Goal: Transaction & Acquisition: Purchase product/service

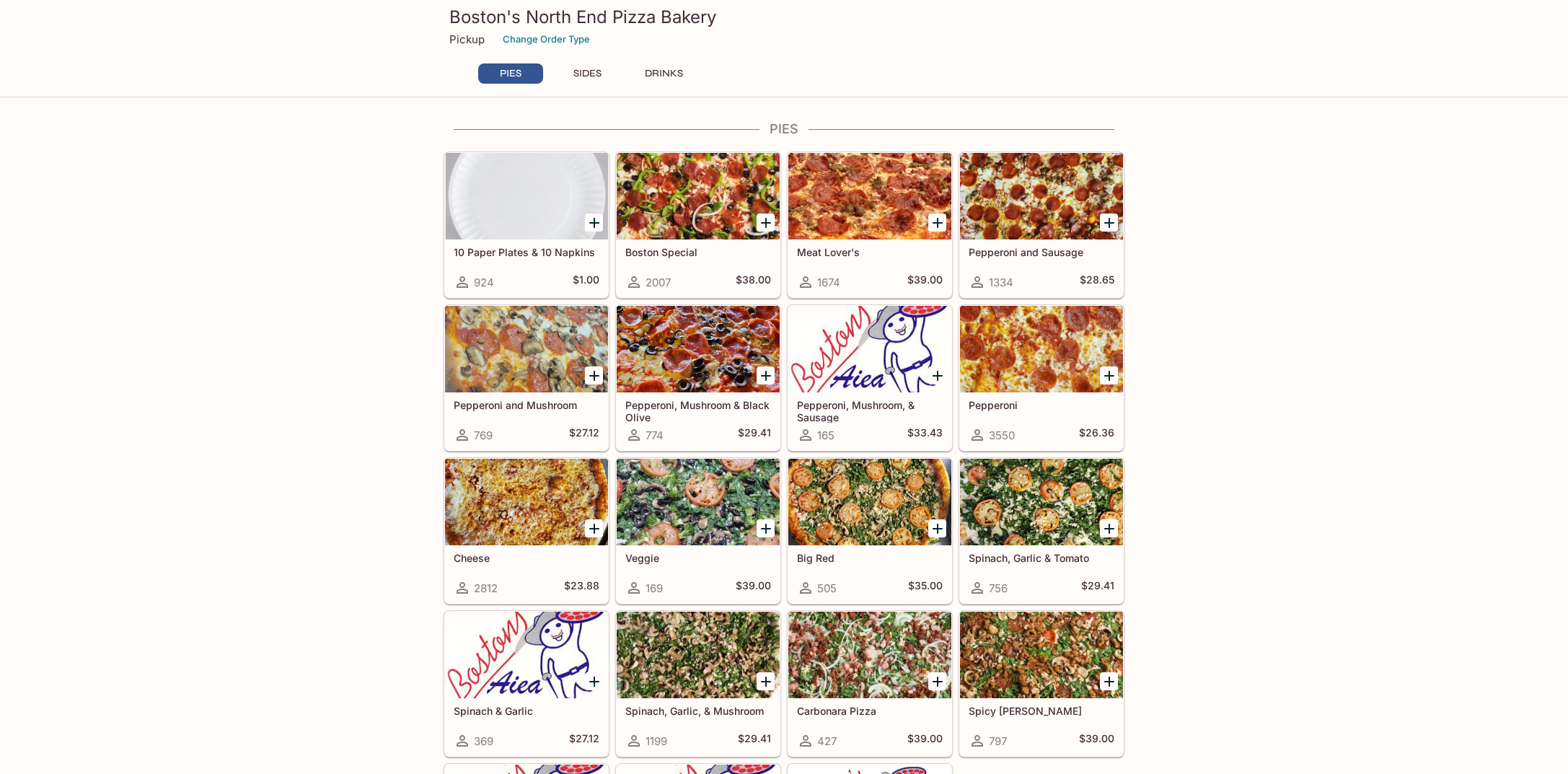
click at [767, 373] on icon "Add Pepperoni, Mushroom & Black Olive" at bounding box center [766, 376] width 17 height 17
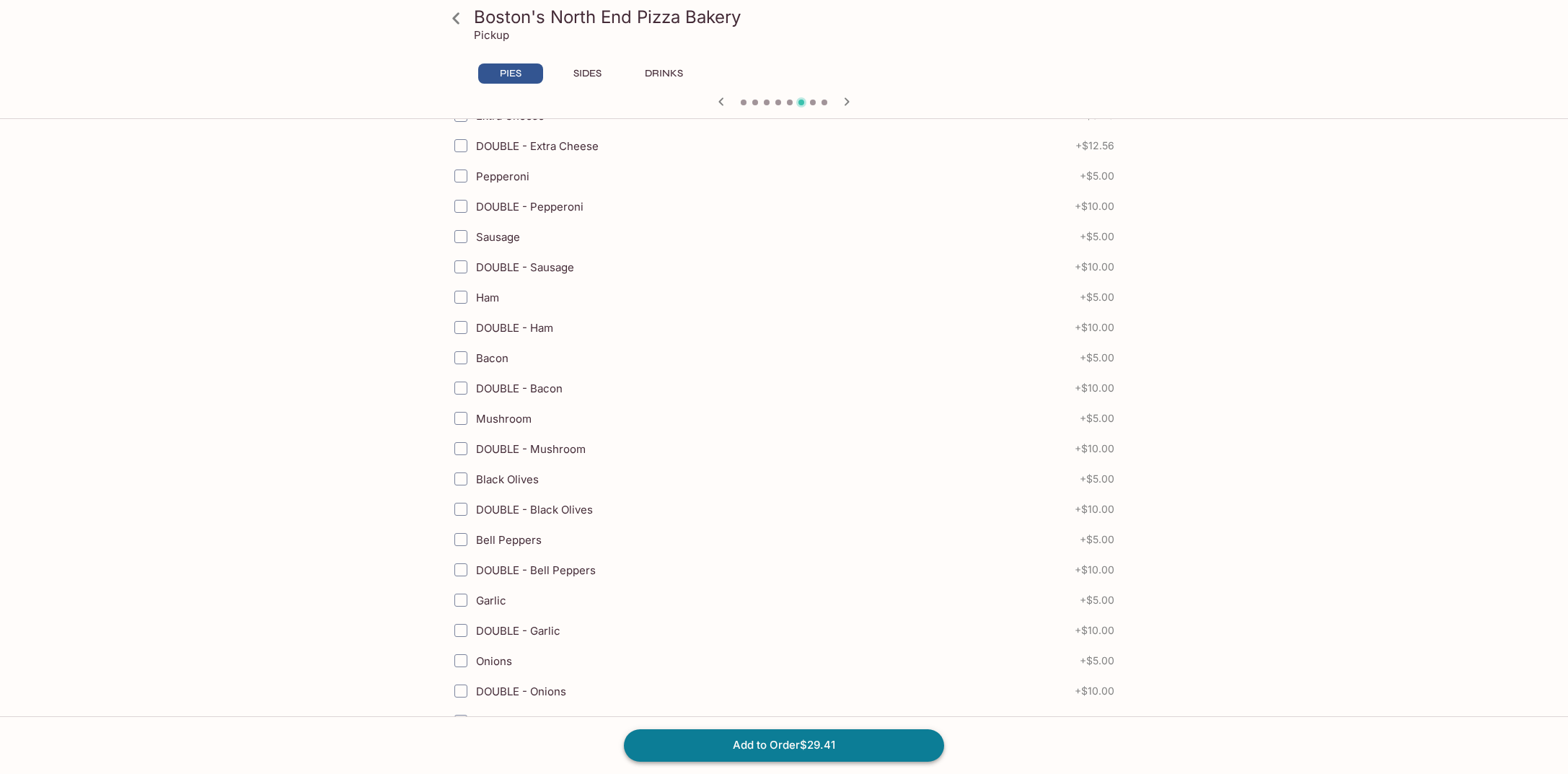
click at [810, 738] on button "Add to Order $29.41" at bounding box center [784, 744] width 321 height 32
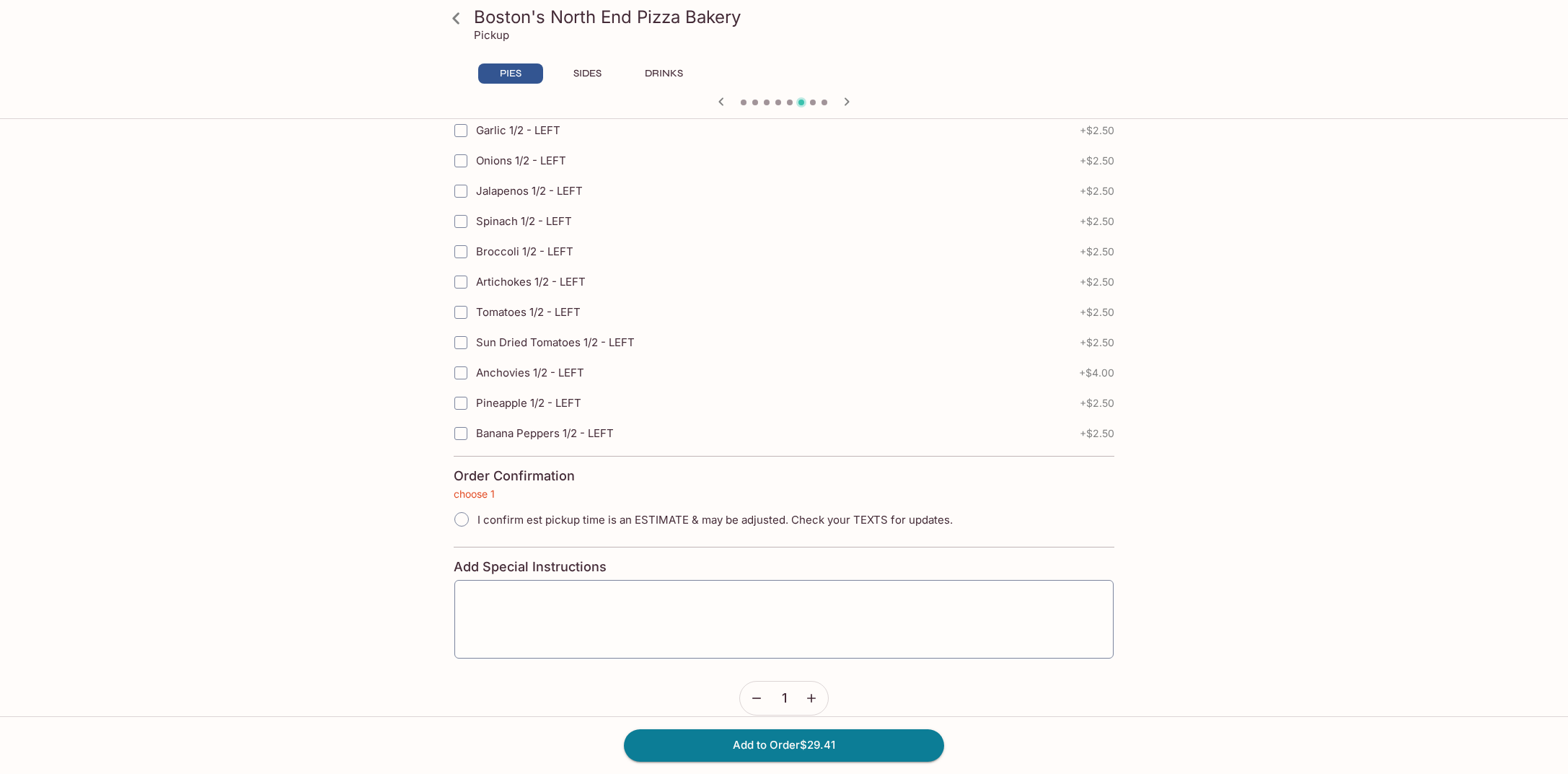
scroll to position [3026, 0]
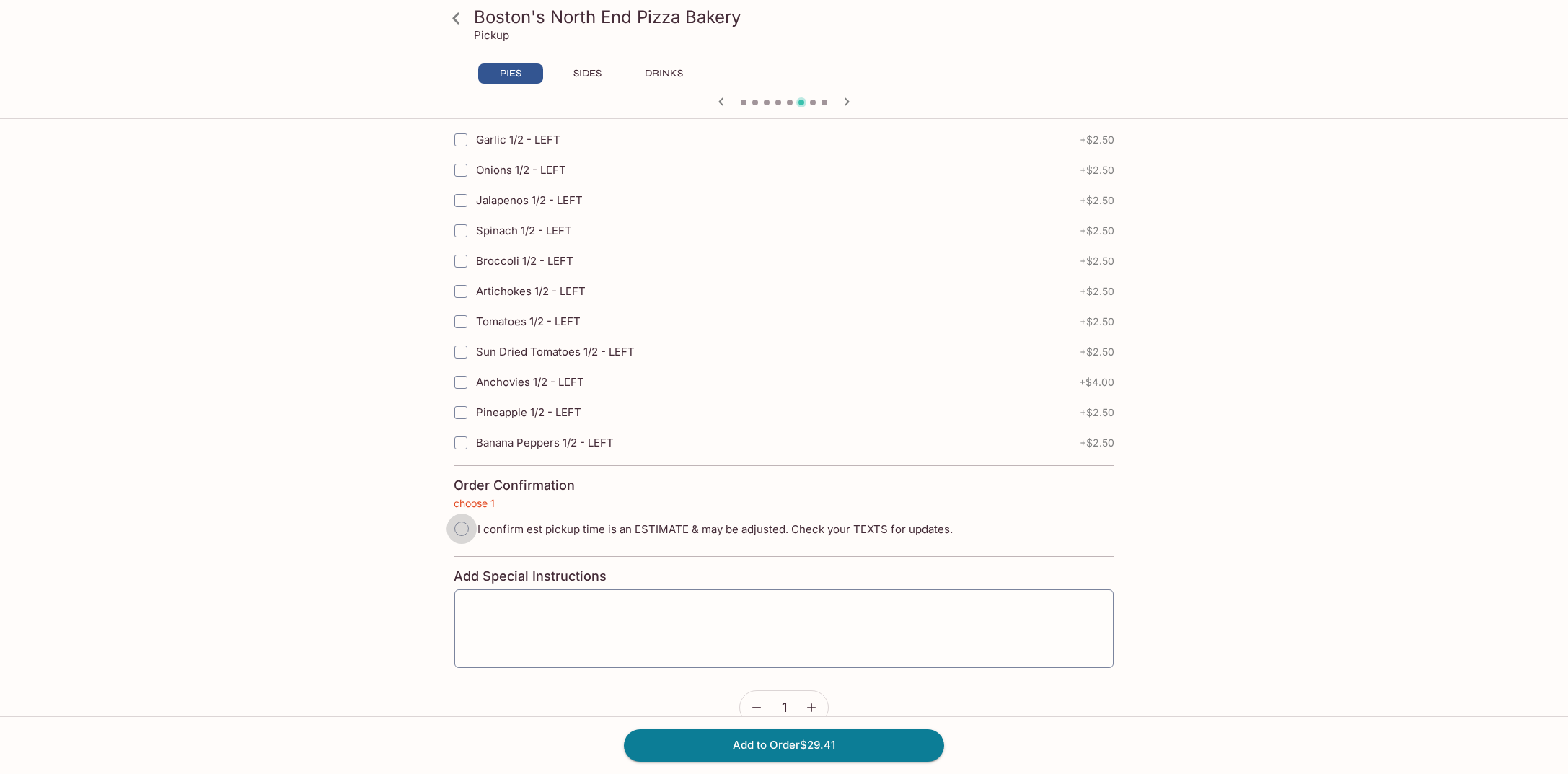
click at [462, 527] on input "I confirm est pickup time is an ESTIMATE & may be adjusted. Check your TEXTS fo…" at bounding box center [461, 528] width 30 height 30
radio input "true"
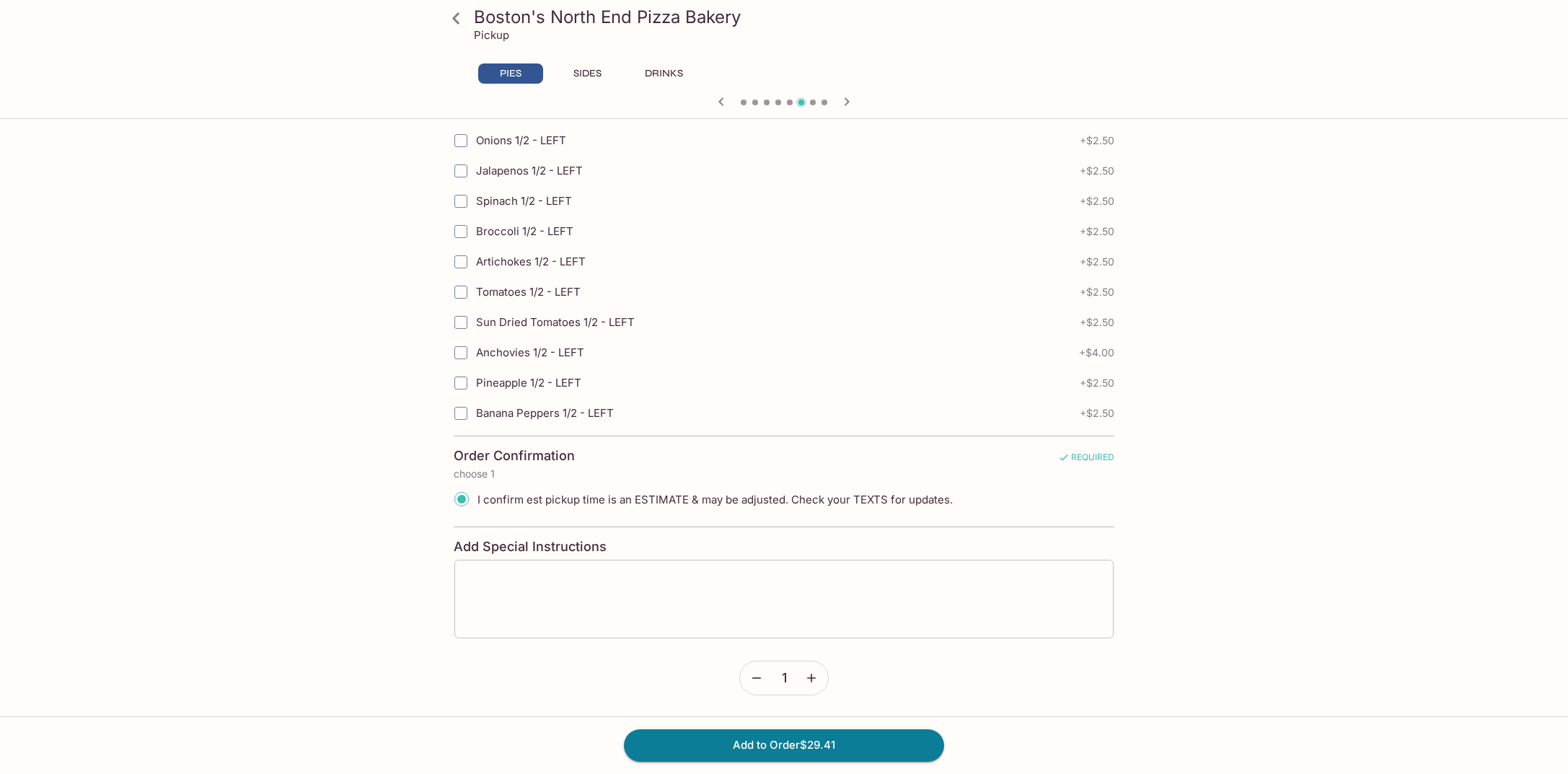
scroll to position [3055, 0]
click at [817, 742] on button "Add to Order $29.41" at bounding box center [784, 744] width 321 height 32
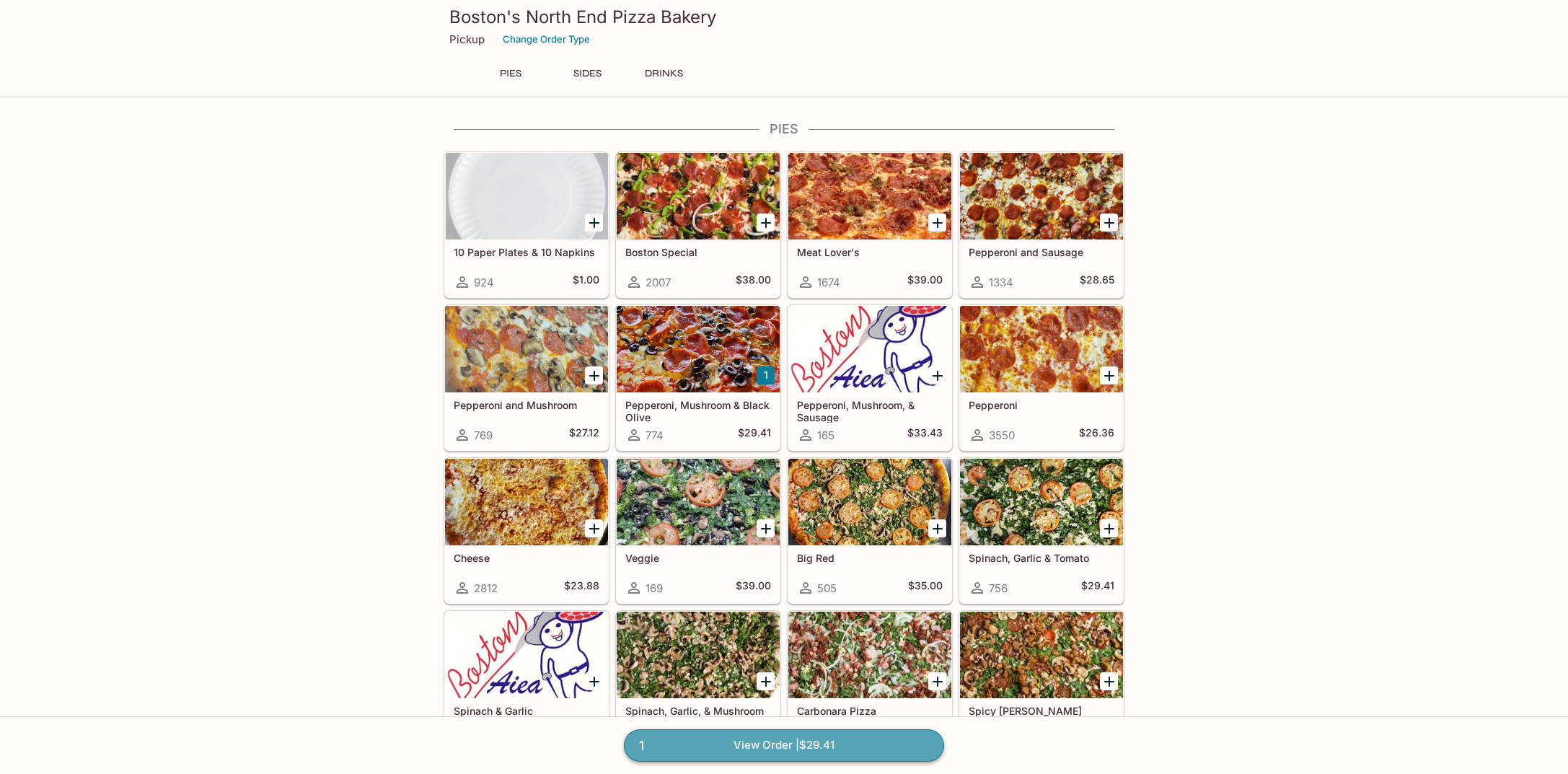
click at [844, 746] on link "1 View Order | $29.41" at bounding box center [784, 744] width 321 height 32
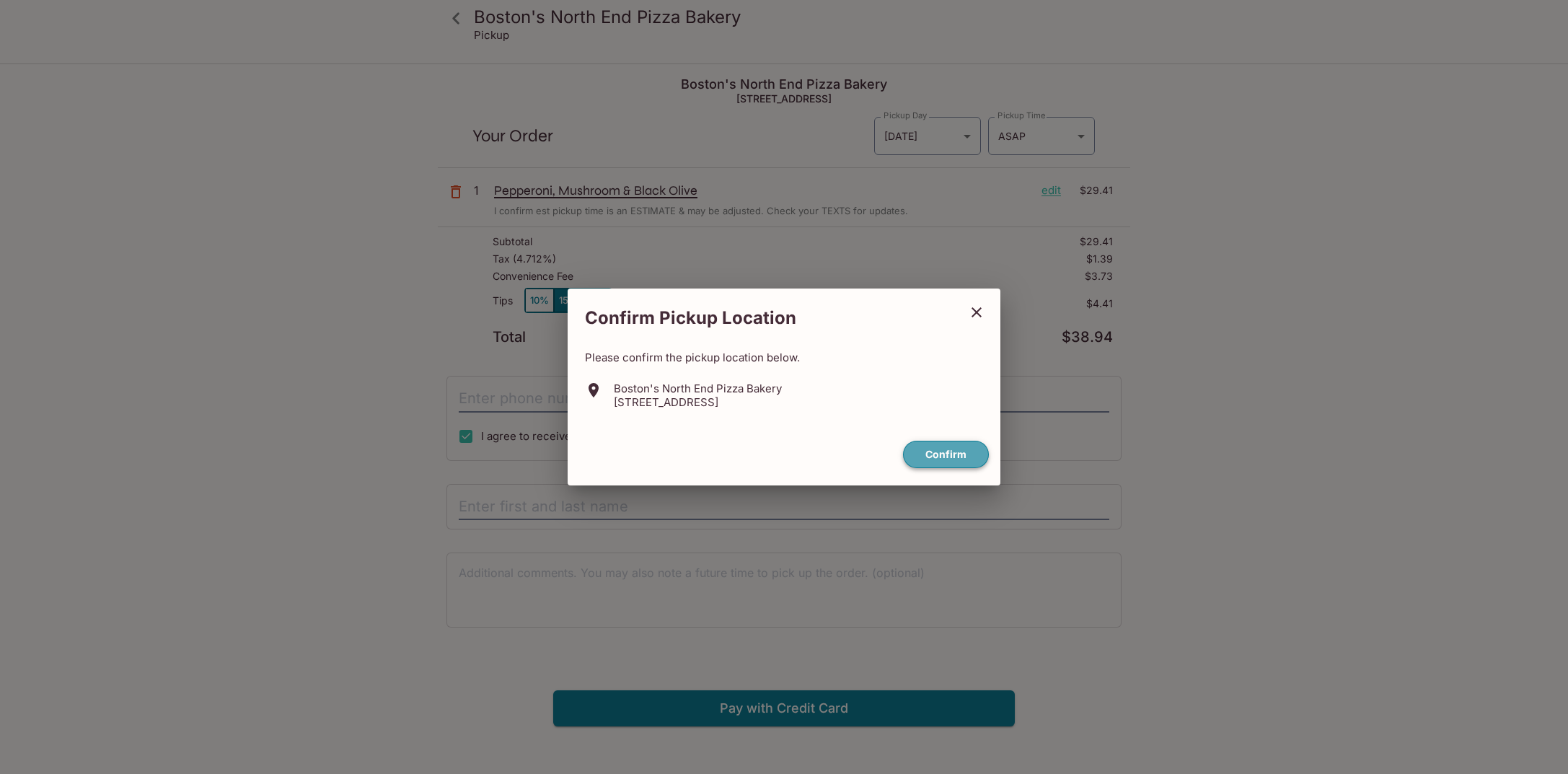
click at [947, 460] on button "Confirm" at bounding box center [945, 454] width 86 height 28
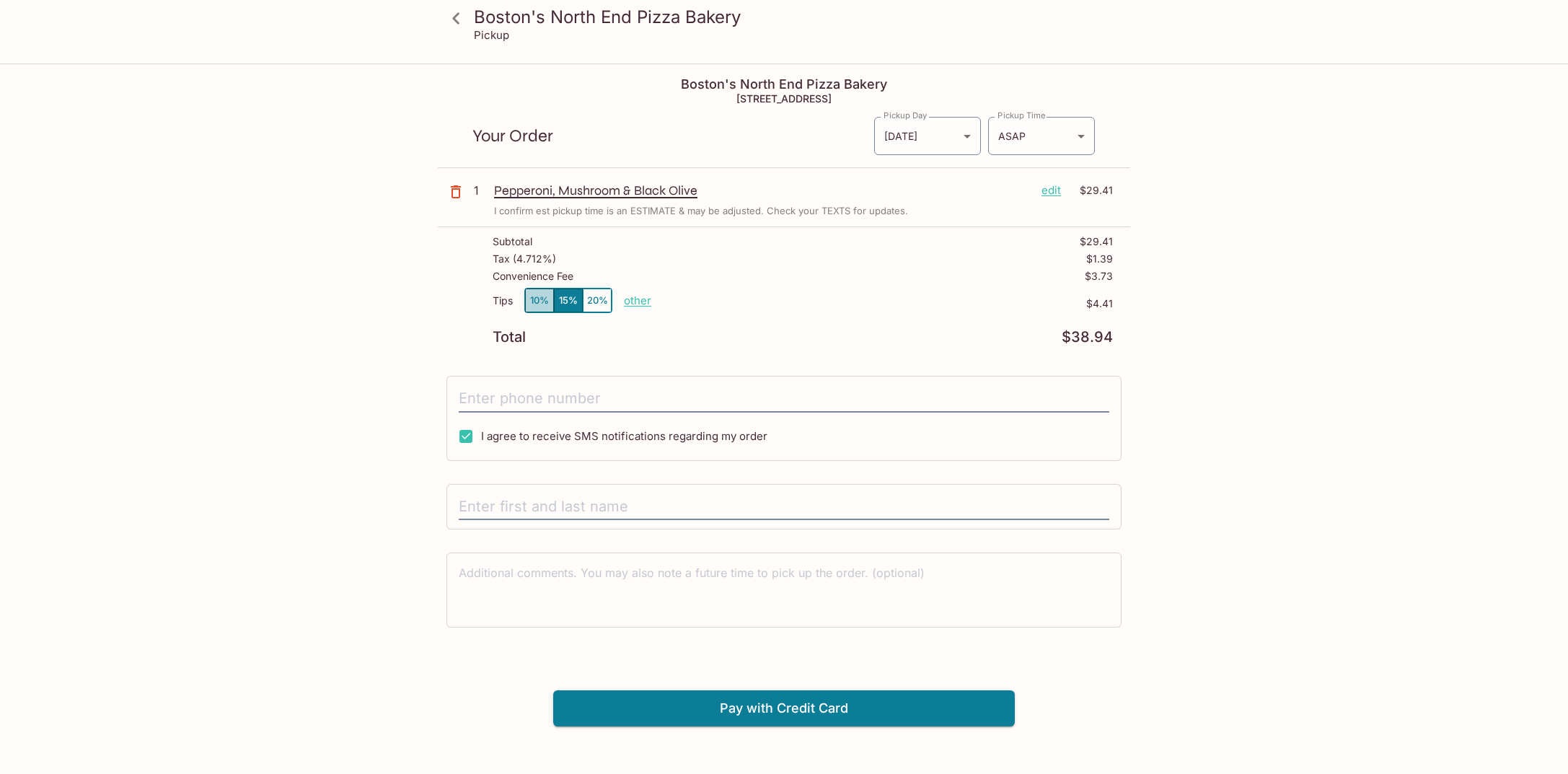
click at [536, 297] on button "10%" at bounding box center [539, 300] width 29 height 23
type input "[PHONE_NUMBER]"
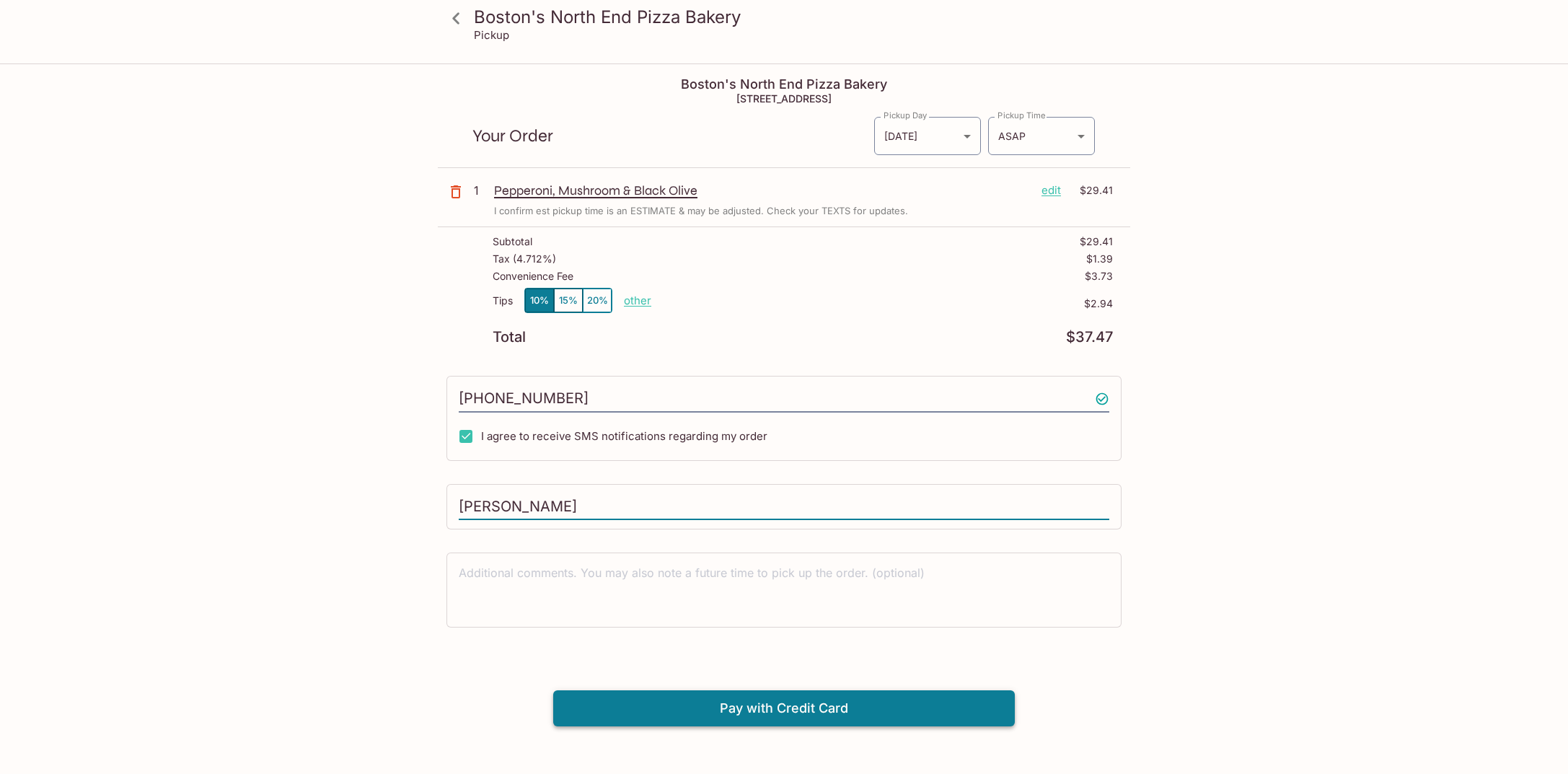
type input "[PERSON_NAME]"
click at [756, 705] on button "Pay with Credit Card" at bounding box center [784, 709] width 461 height 36
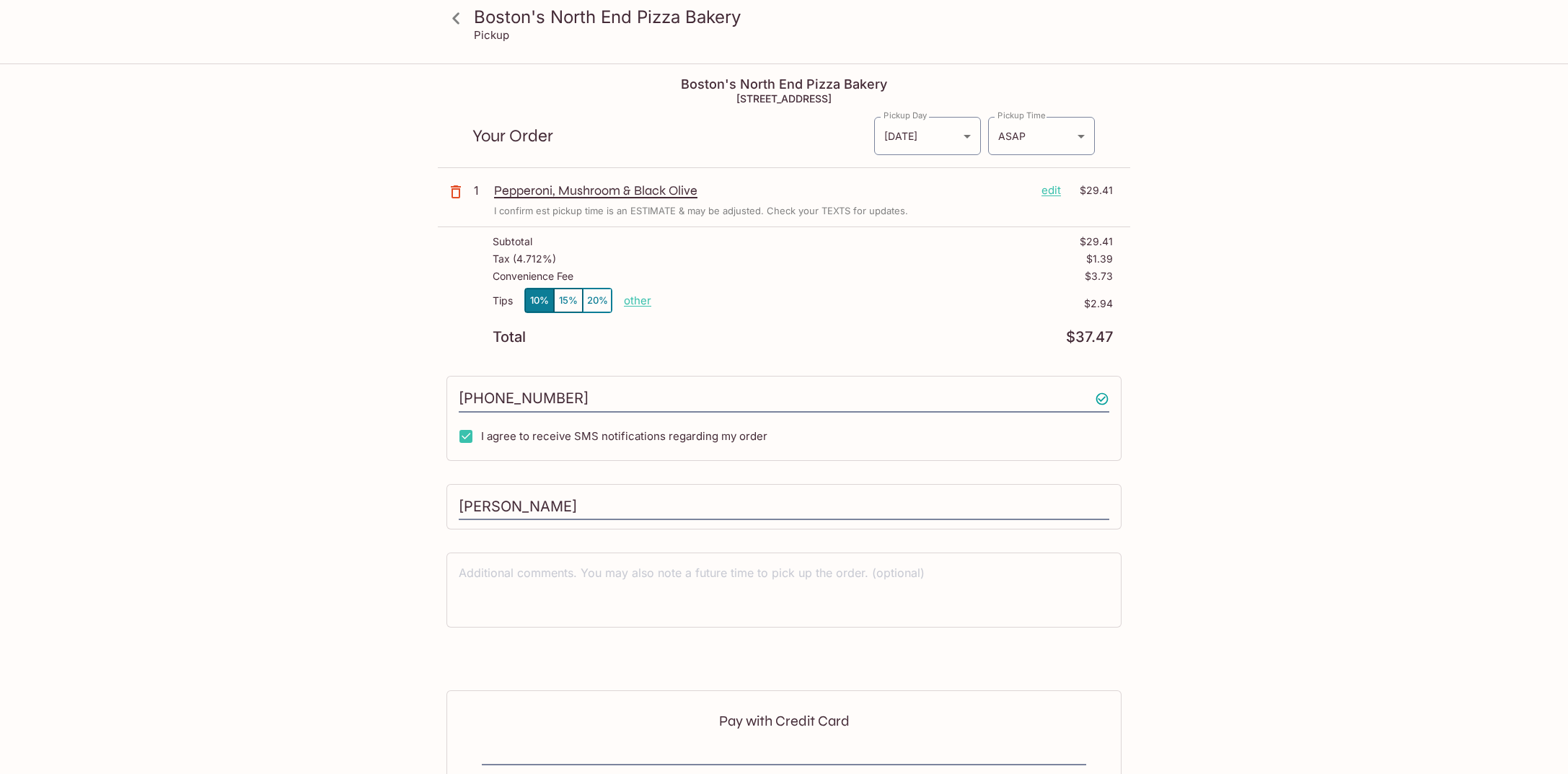
scroll to position [168, 0]
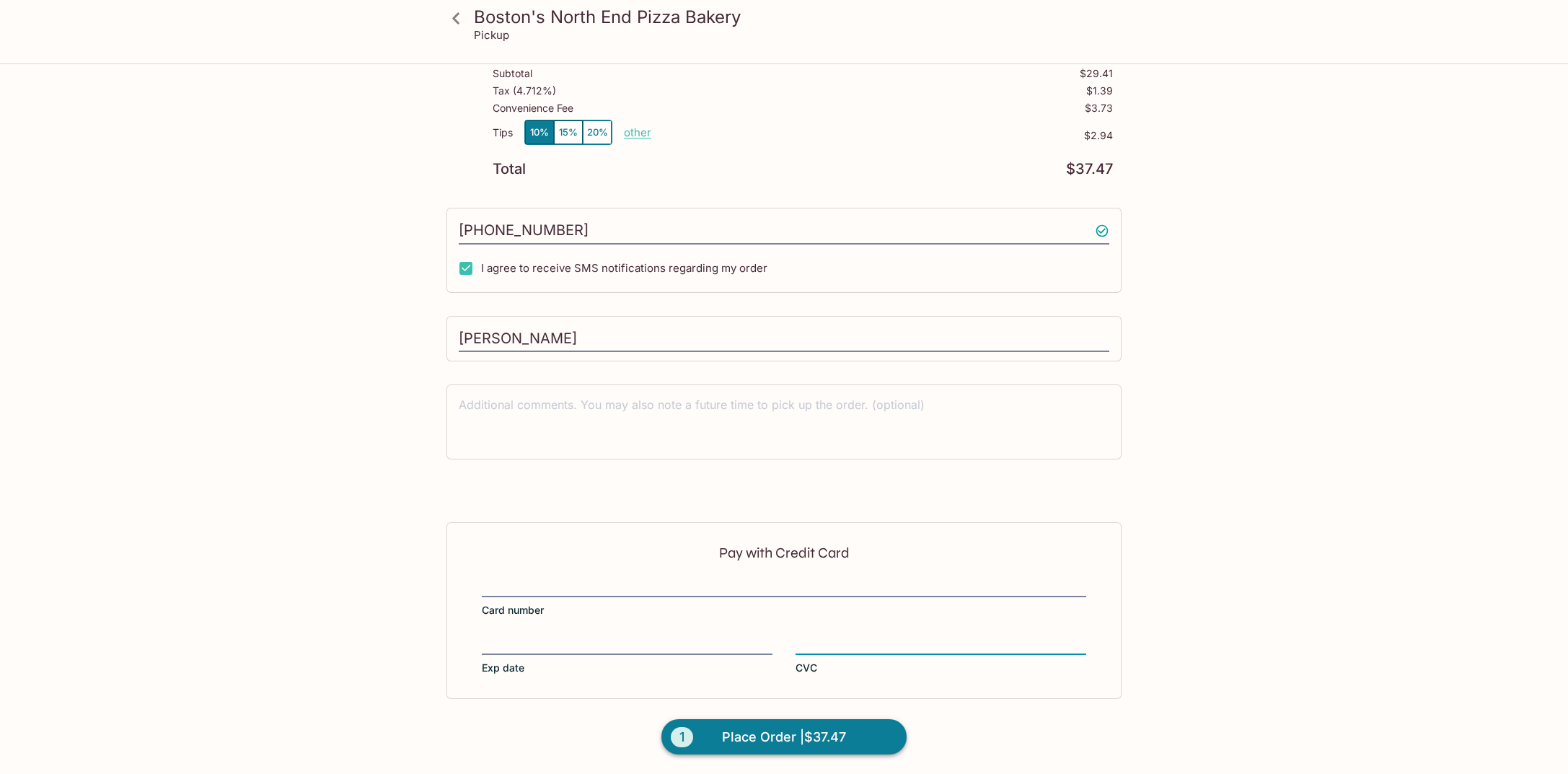
click at [784, 732] on span "Place Order | $37.47" at bounding box center [784, 737] width 124 height 23
